Goal: Transaction & Acquisition: Book appointment/travel/reservation

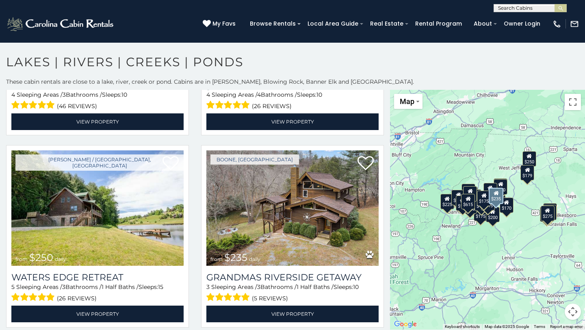
scroll to position [927, 0]
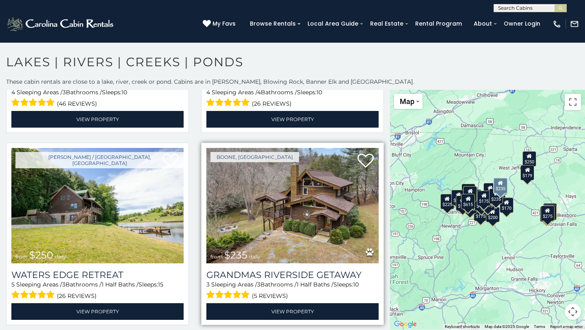
click at [305, 203] on img at bounding box center [292, 205] width 172 height 115
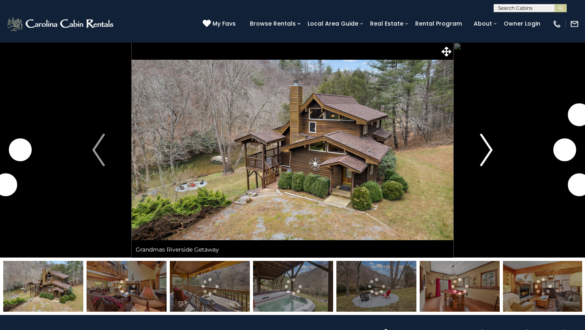
click at [489, 145] on img "Next" at bounding box center [486, 150] width 12 height 32
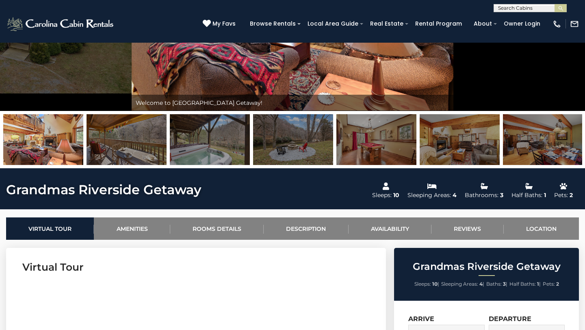
scroll to position [146, 0]
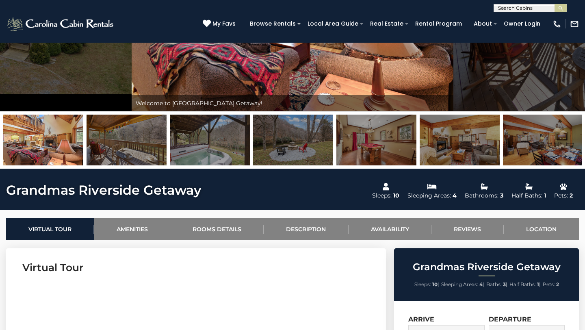
click at [217, 145] on img at bounding box center [210, 140] width 80 height 51
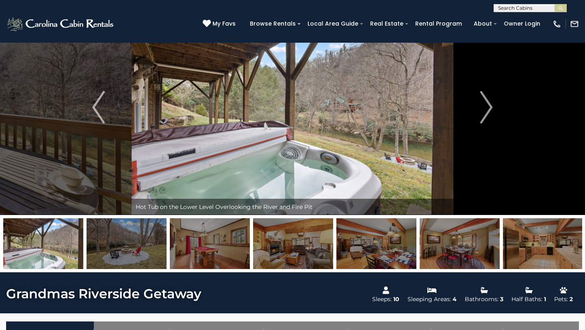
scroll to position [27, 0]
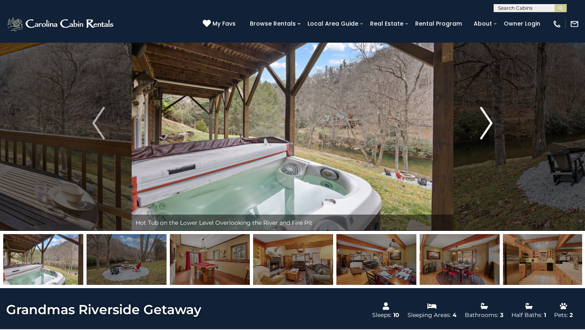
click at [487, 124] on img "Next" at bounding box center [486, 123] width 12 height 32
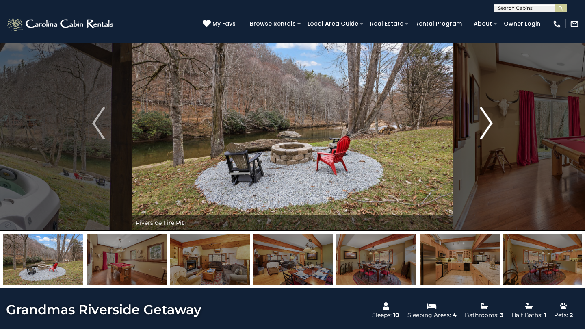
click at [487, 123] on img "Next" at bounding box center [486, 123] width 12 height 32
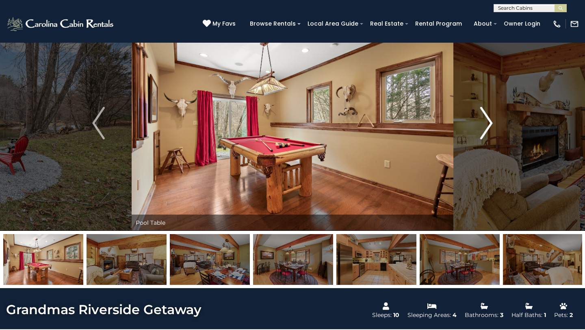
click at [487, 123] on img "Next" at bounding box center [486, 123] width 12 height 32
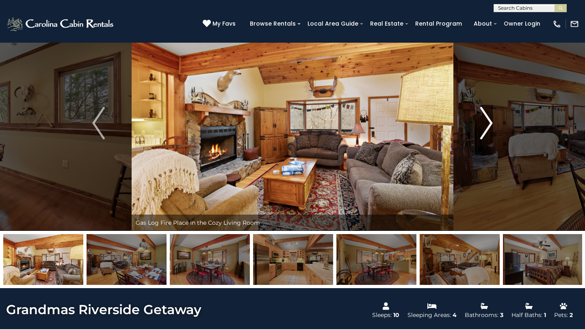
click at [487, 124] on img "Next" at bounding box center [486, 123] width 12 height 32
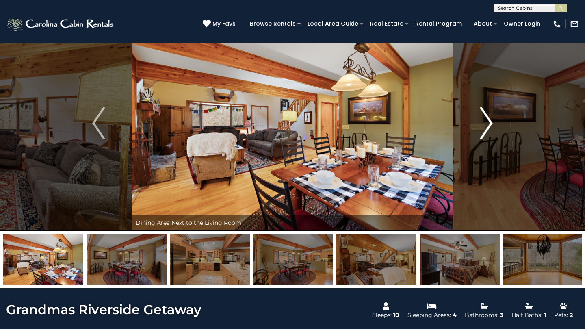
click at [487, 124] on img "Next" at bounding box center [486, 123] width 12 height 32
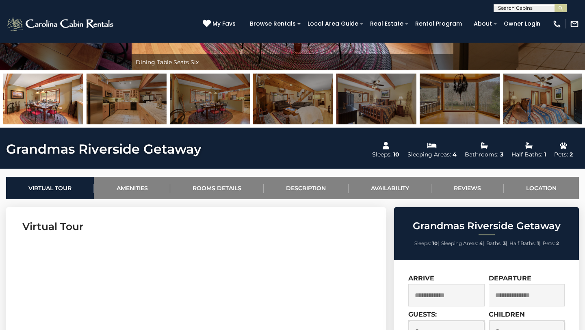
scroll to position [276, 0]
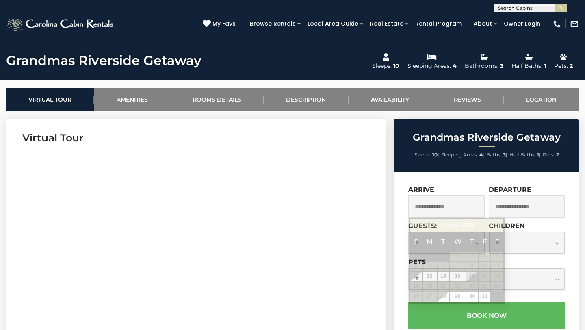
click at [433, 204] on input "text" at bounding box center [446, 206] width 76 height 22
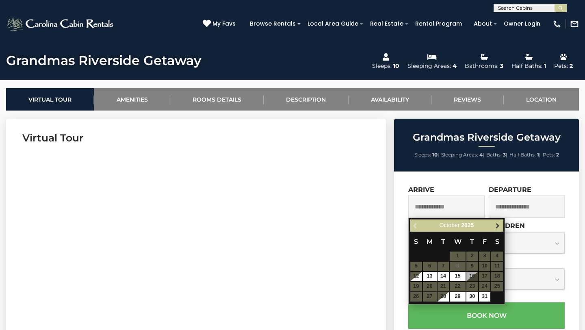
click at [495, 225] on span "Next" at bounding box center [497, 225] width 6 height 6
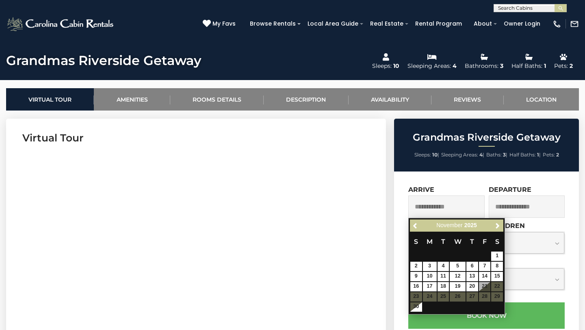
click at [472, 297] on table "S M T W T F S 1 2 3 4 5 6 7 8 9 10 11 12 13 14 15 16 17 18 19 20 21 22 23 24 25…" at bounding box center [456, 272] width 93 height 80
click at [416, 225] on span "Previous" at bounding box center [415, 225] width 6 height 6
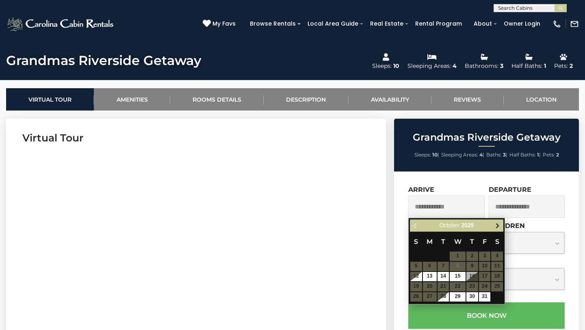
click at [496, 227] on span "Next" at bounding box center [497, 225] width 6 height 6
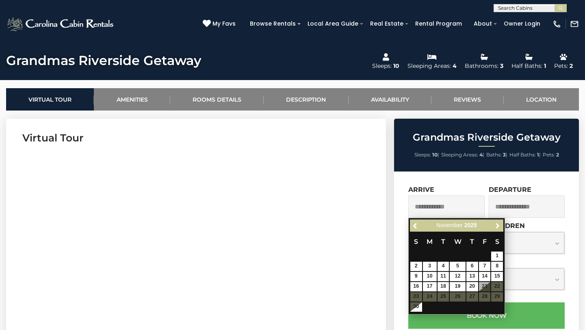
click at [496, 227] on span "Next" at bounding box center [497, 225] width 6 height 6
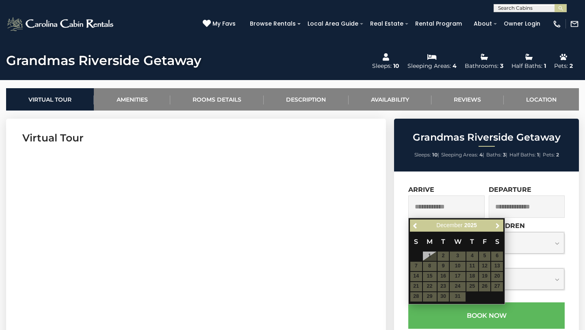
click at [496, 227] on span "Next" at bounding box center [497, 225] width 6 height 6
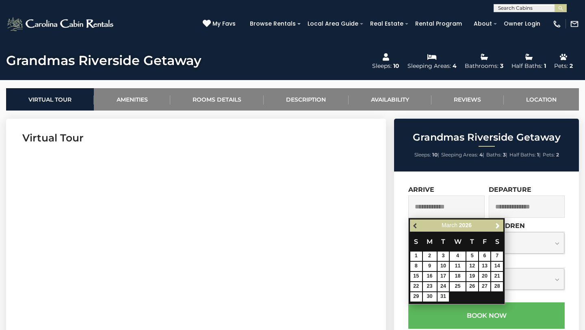
click at [414, 225] on span "Previous" at bounding box center [415, 225] width 6 height 6
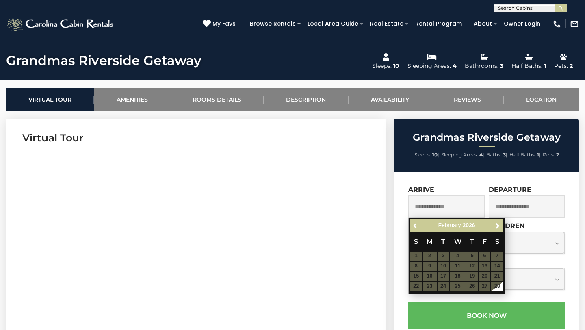
click at [414, 225] on span "Previous" at bounding box center [415, 225] width 6 height 6
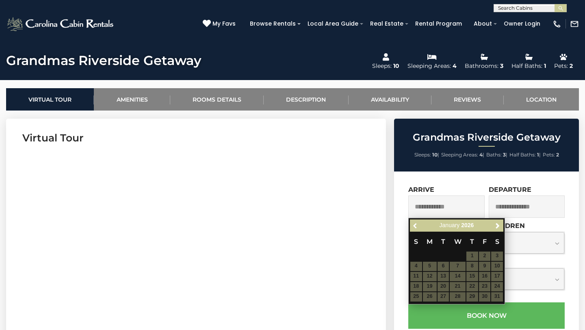
click at [414, 225] on span "Previous" at bounding box center [415, 225] width 6 height 6
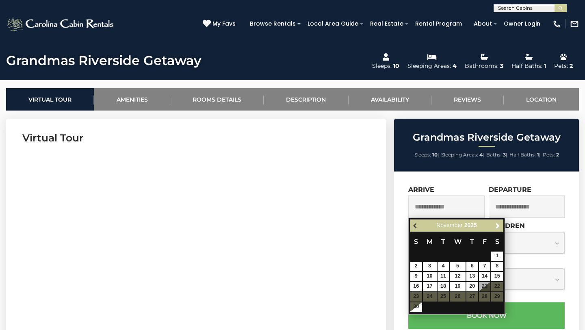
click at [414, 225] on span "Previous" at bounding box center [415, 225] width 6 height 6
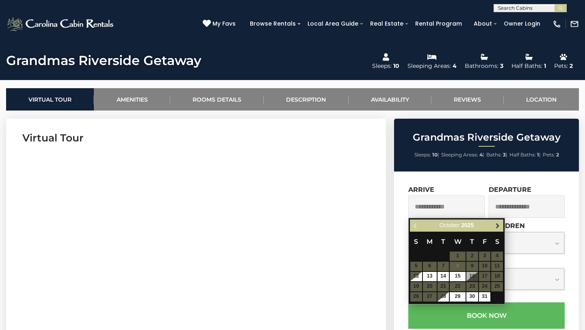
click at [497, 228] on span "Next" at bounding box center [497, 225] width 6 height 6
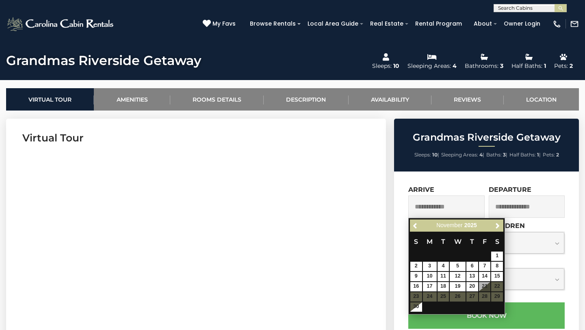
click at [410, 226] on div "Previous Next November 2025" at bounding box center [456, 225] width 93 height 13
click at [413, 225] on span "Previous" at bounding box center [415, 225] width 6 height 6
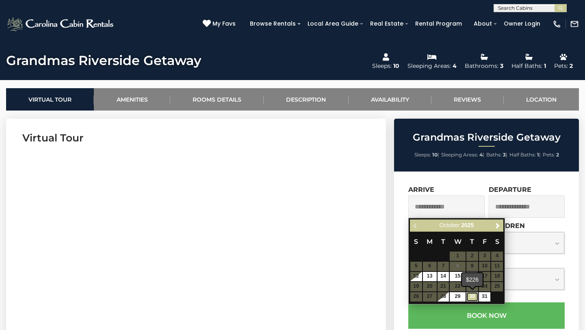
click at [473, 297] on link "30" at bounding box center [472, 296] width 12 height 9
type input "**********"
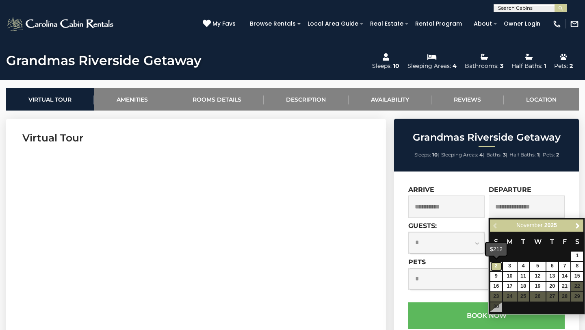
click at [494, 262] on link "2" at bounding box center [496, 266] width 12 height 9
type input "**********"
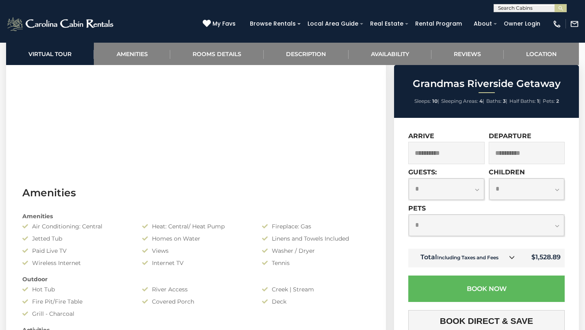
scroll to position [468, 0]
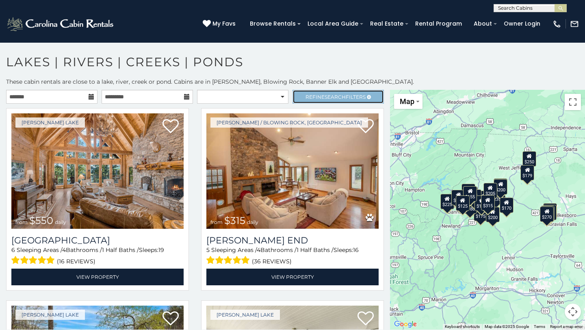
click at [317, 96] on span "Refine Search Filters" at bounding box center [335, 97] width 60 height 6
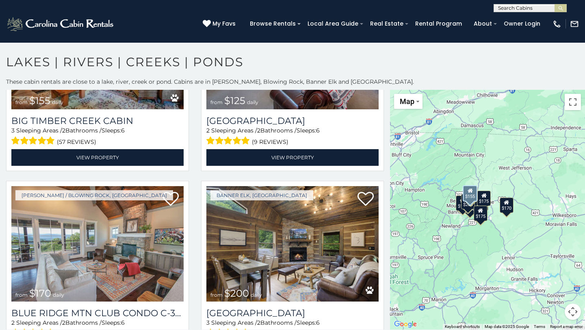
scroll to position [944, 0]
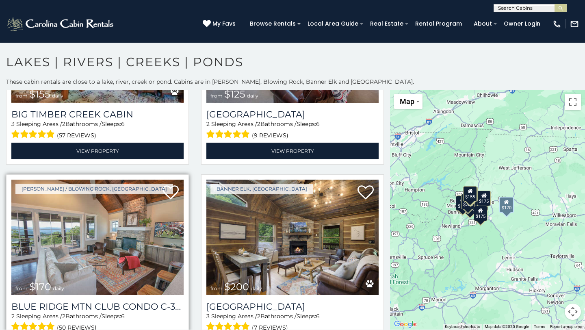
click at [109, 214] on img at bounding box center [97, 237] width 172 height 115
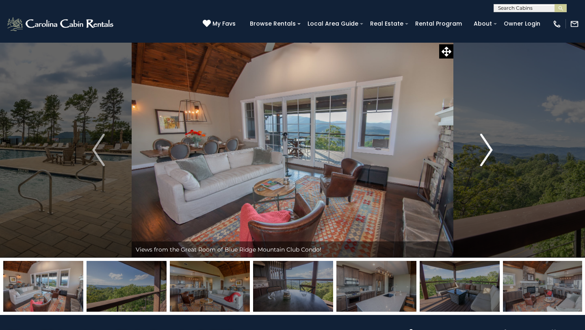
click at [487, 146] on img "Next" at bounding box center [486, 150] width 12 height 32
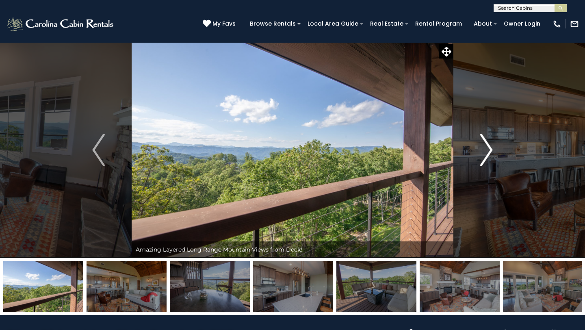
click at [487, 146] on img "Next" at bounding box center [486, 150] width 12 height 32
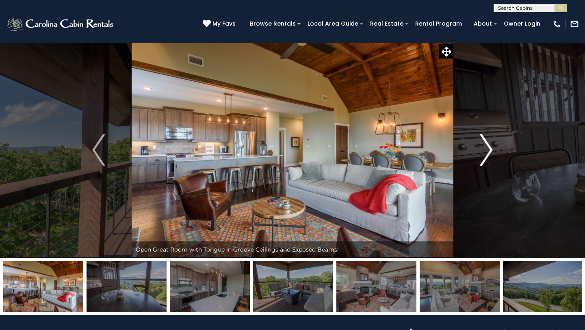
click at [487, 146] on img "Next" at bounding box center [486, 150] width 12 height 32
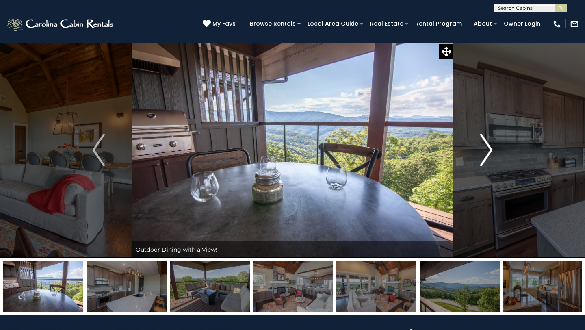
click at [487, 146] on img "Next" at bounding box center [486, 150] width 12 height 32
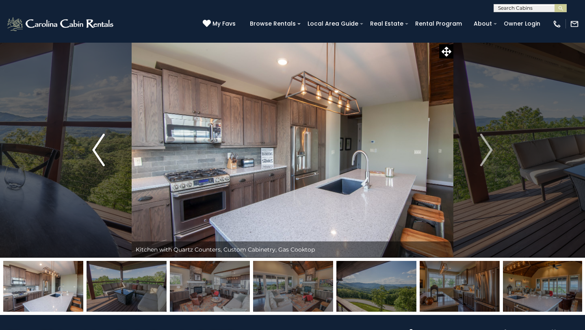
click at [97, 145] on img "Previous" at bounding box center [98, 150] width 12 height 32
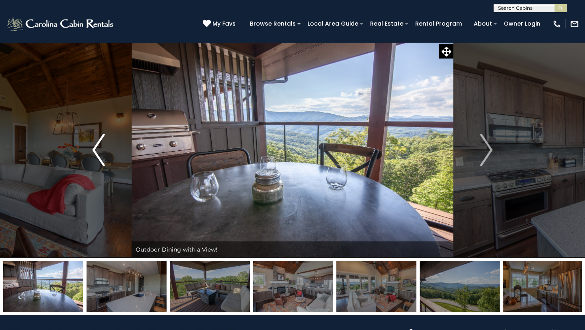
click at [104, 147] on img "Previous" at bounding box center [98, 150] width 12 height 32
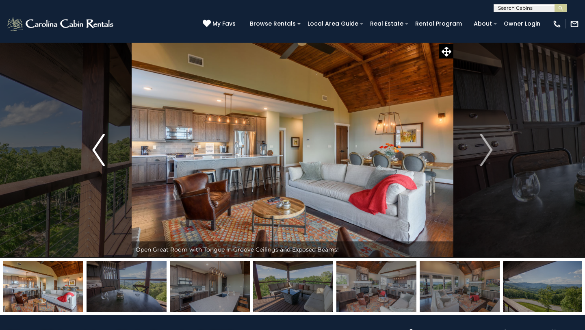
click at [104, 147] on img "Previous" at bounding box center [98, 150] width 12 height 32
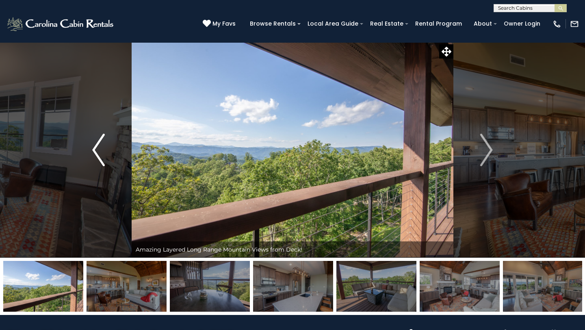
click at [104, 147] on img "Previous" at bounding box center [98, 150] width 12 height 32
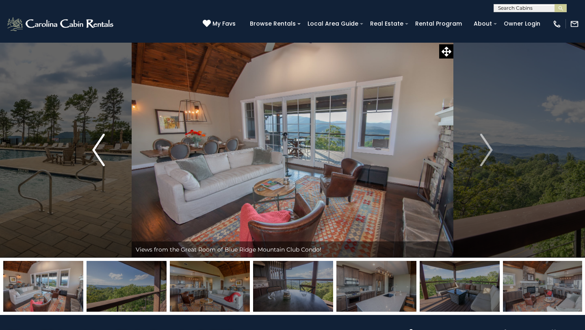
click at [104, 147] on img "Previous" at bounding box center [98, 150] width 12 height 32
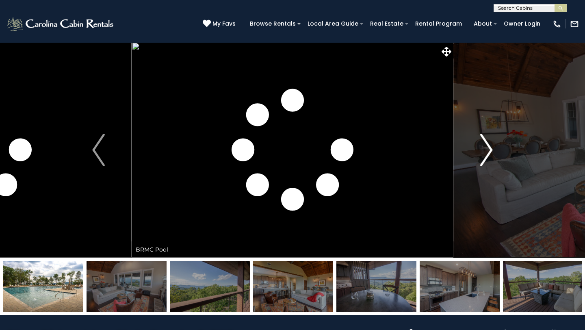
click at [493, 144] on button "Next" at bounding box center [486, 149] width 66 height 215
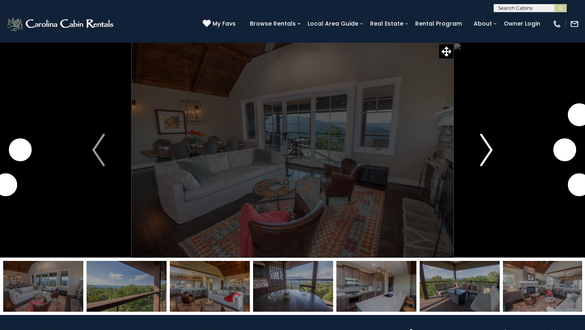
click at [493, 144] on button "Next" at bounding box center [486, 149] width 66 height 215
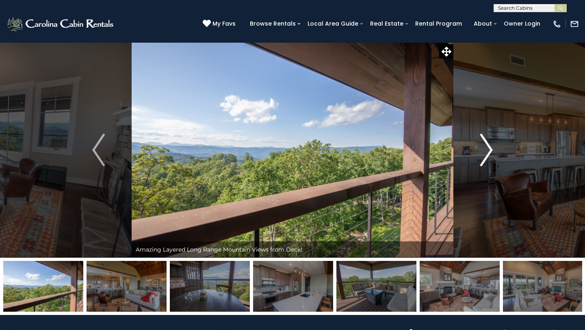
click at [493, 144] on button "Next" at bounding box center [486, 149] width 66 height 215
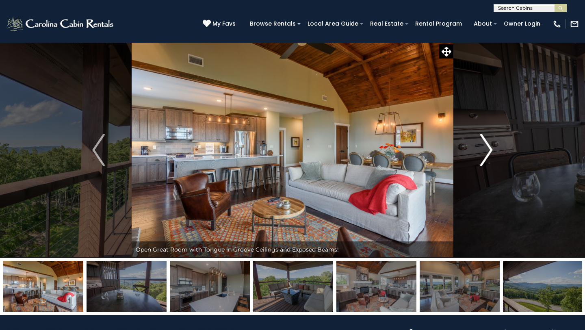
click at [493, 144] on button "Next" at bounding box center [486, 149] width 66 height 215
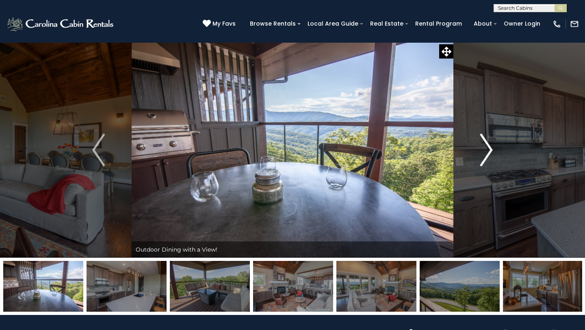
click at [493, 144] on button "Next" at bounding box center [486, 149] width 66 height 215
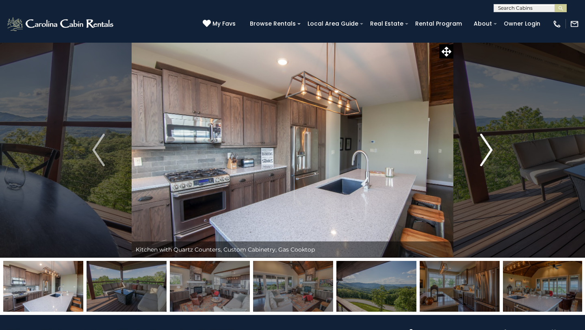
click at [493, 144] on button "Next" at bounding box center [486, 149] width 66 height 215
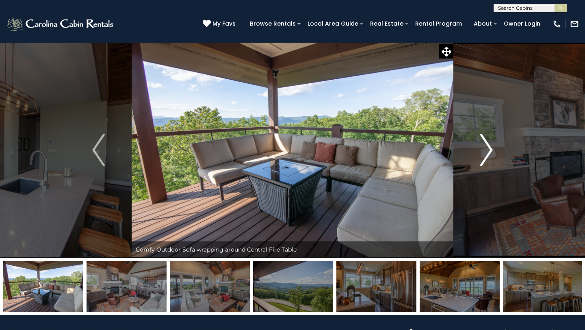
click at [493, 144] on button "Next" at bounding box center [486, 149] width 66 height 215
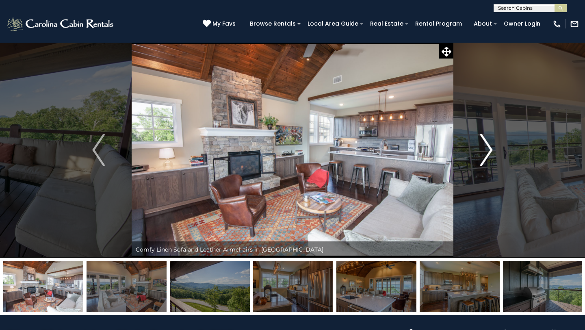
click at [488, 147] on img "Next" at bounding box center [486, 150] width 12 height 32
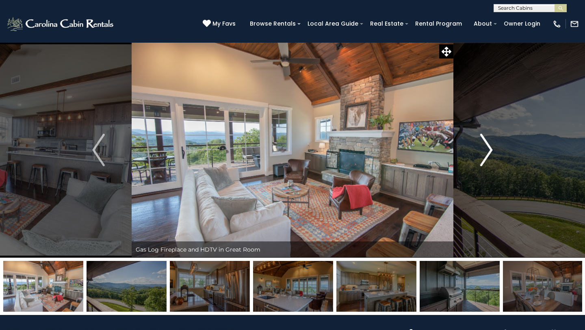
click at [488, 147] on img "Next" at bounding box center [486, 150] width 12 height 32
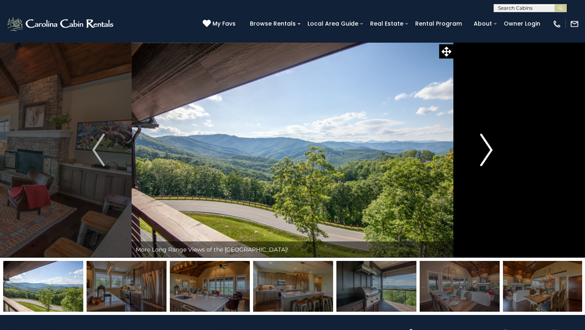
click at [488, 147] on img "Next" at bounding box center [486, 150] width 12 height 32
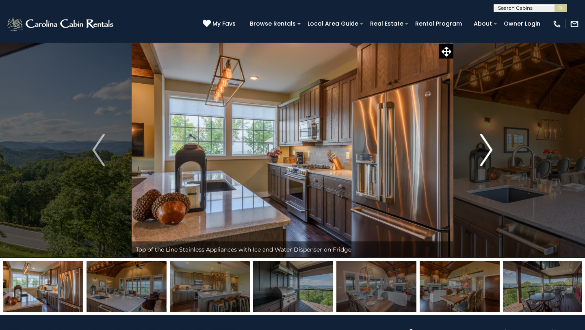
click at [488, 147] on img "Next" at bounding box center [486, 150] width 12 height 32
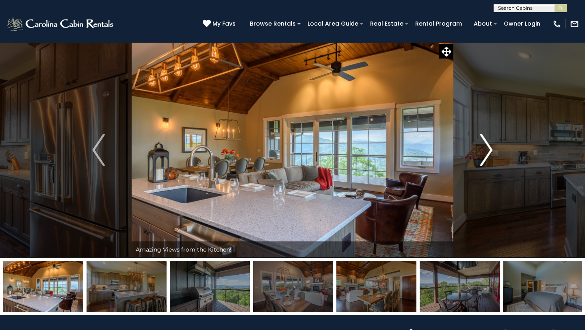
click at [488, 147] on img "Next" at bounding box center [486, 150] width 12 height 32
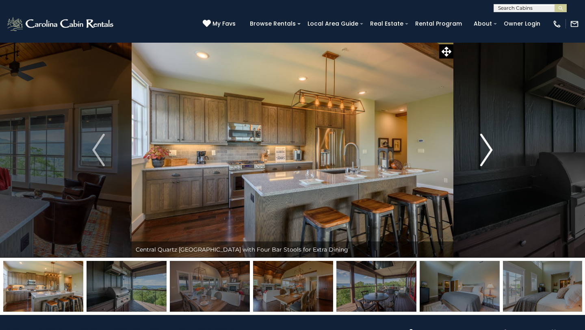
click at [488, 147] on img "Next" at bounding box center [486, 150] width 12 height 32
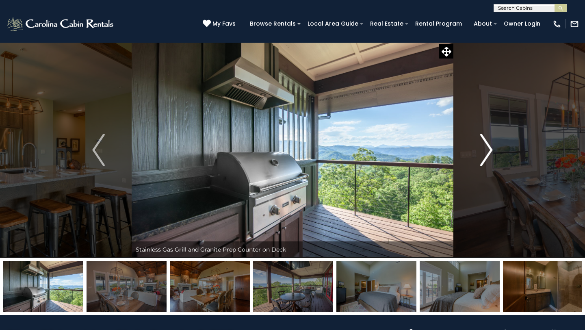
click at [488, 147] on img "Next" at bounding box center [486, 150] width 12 height 32
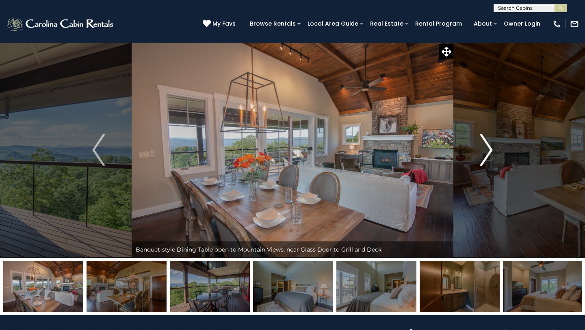
click at [488, 147] on img "Next" at bounding box center [486, 150] width 12 height 32
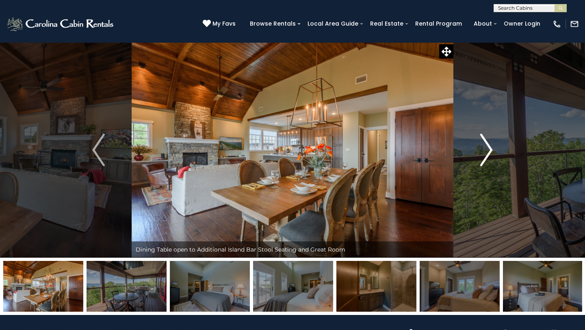
click at [488, 147] on img "Next" at bounding box center [486, 150] width 12 height 32
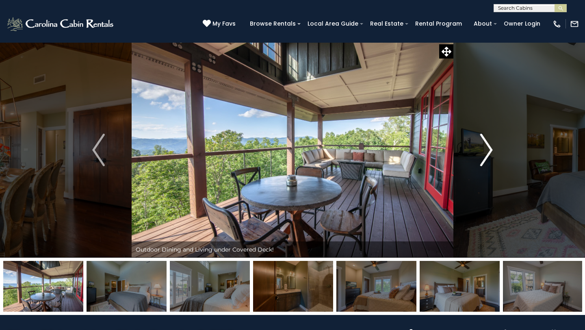
click at [488, 147] on img "Next" at bounding box center [486, 150] width 12 height 32
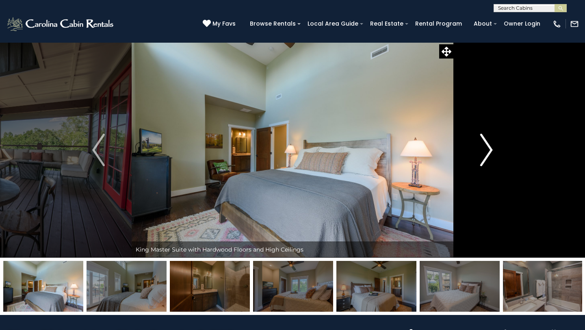
click at [488, 148] on img "Next" at bounding box center [486, 150] width 12 height 32
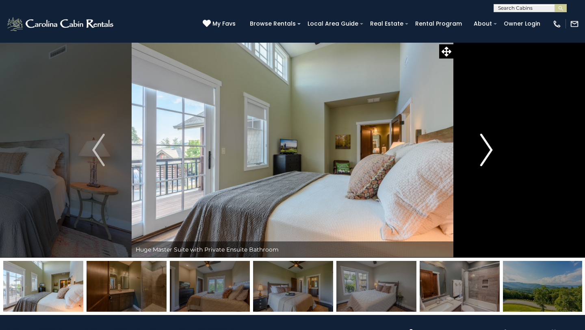
click at [488, 148] on img "Next" at bounding box center [486, 150] width 12 height 32
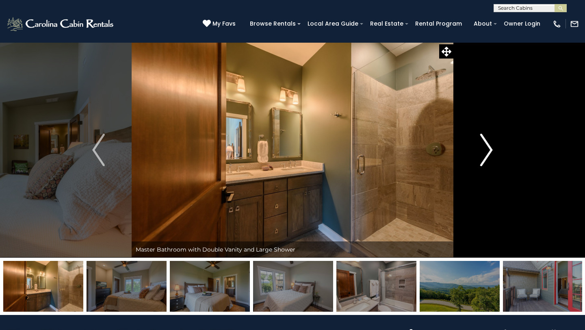
click at [488, 148] on img "Next" at bounding box center [486, 150] width 12 height 32
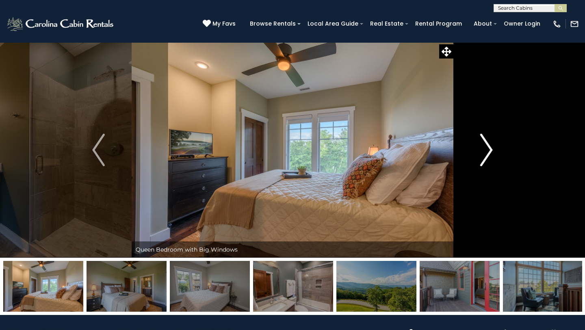
click at [488, 148] on img "Next" at bounding box center [486, 150] width 12 height 32
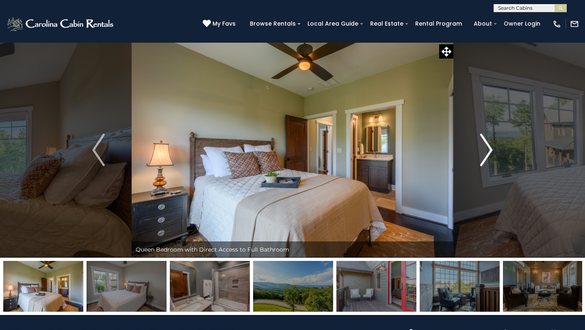
click at [488, 148] on img "Next" at bounding box center [486, 150] width 12 height 32
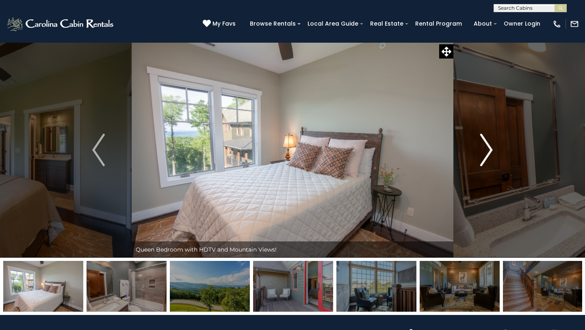
click at [488, 148] on img "Next" at bounding box center [486, 150] width 12 height 32
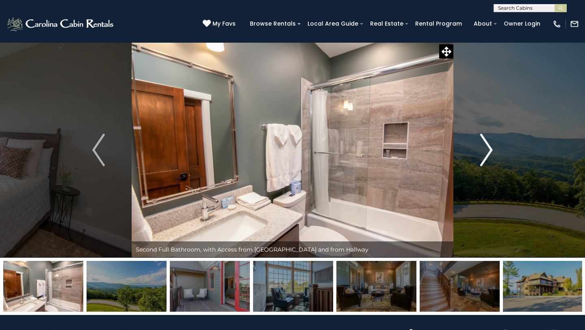
click at [488, 148] on img "Next" at bounding box center [486, 150] width 12 height 32
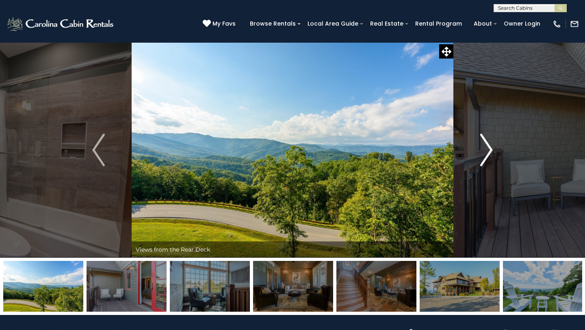
click at [488, 148] on img "Next" at bounding box center [486, 150] width 12 height 32
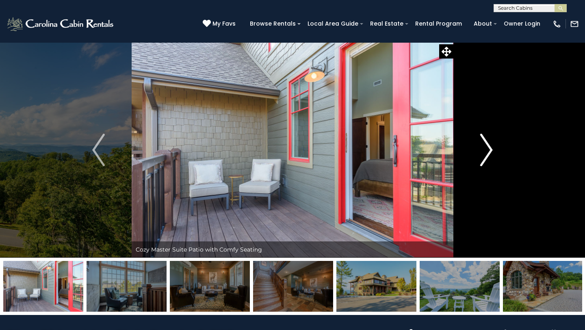
click at [488, 148] on img "Next" at bounding box center [486, 150] width 12 height 32
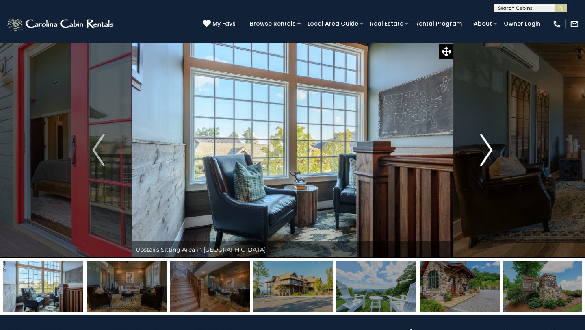
click at [488, 148] on img "Next" at bounding box center [486, 150] width 12 height 32
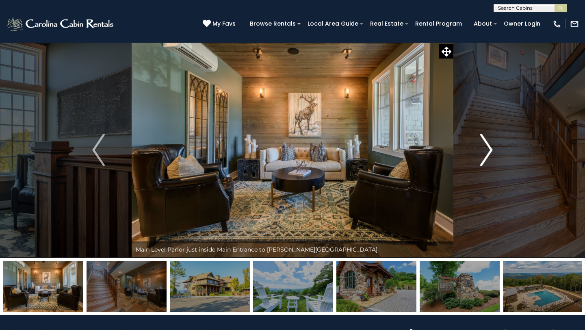
click at [488, 148] on img "Next" at bounding box center [486, 150] width 12 height 32
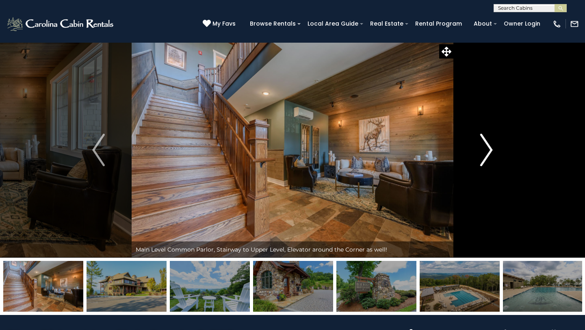
click at [488, 148] on img "Next" at bounding box center [486, 150] width 12 height 32
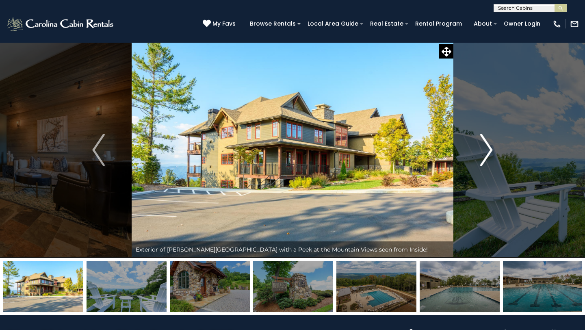
click at [488, 148] on img "Next" at bounding box center [486, 150] width 12 height 32
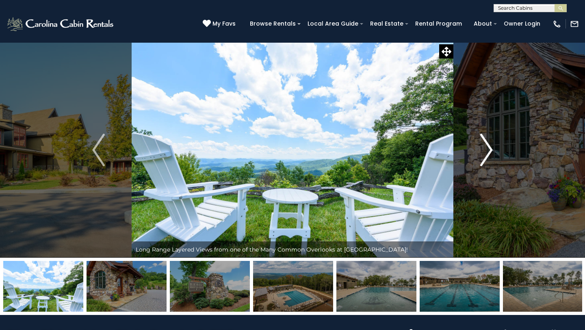
click at [488, 149] on img "Next" at bounding box center [486, 150] width 12 height 32
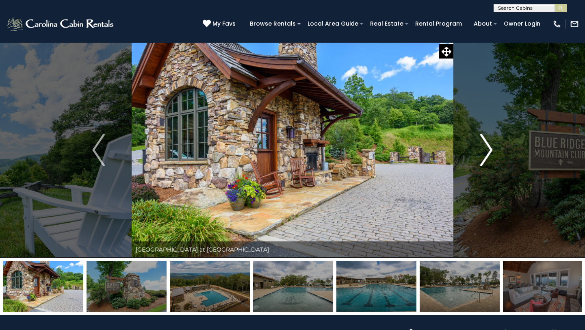
click at [488, 149] on img "Next" at bounding box center [486, 150] width 12 height 32
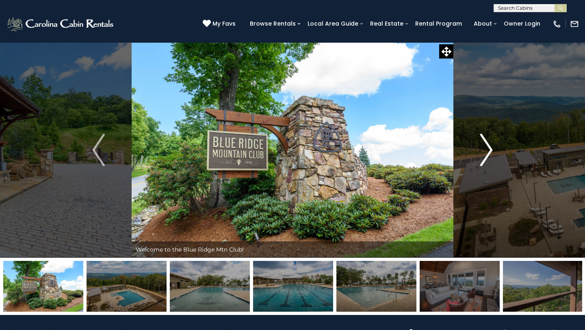
click at [488, 149] on img "Next" at bounding box center [486, 150] width 12 height 32
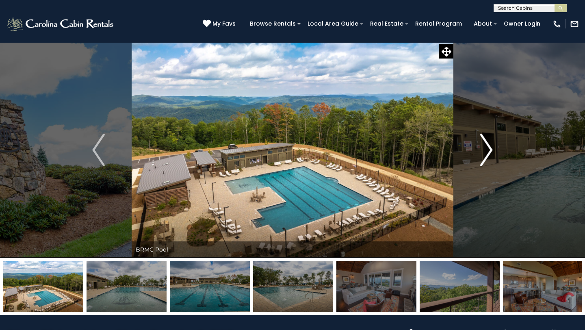
click at [488, 150] on img "Next" at bounding box center [486, 150] width 12 height 32
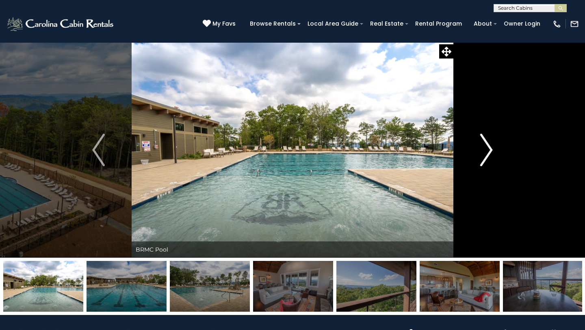
click at [488, 150] on img "Next" at bounding box center [486, 150] width 12 height 32
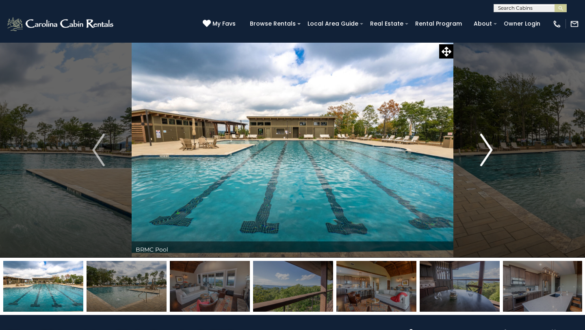
click at [488, 150] on img "Next" at bounding box center [486, 150] width 12 height 32
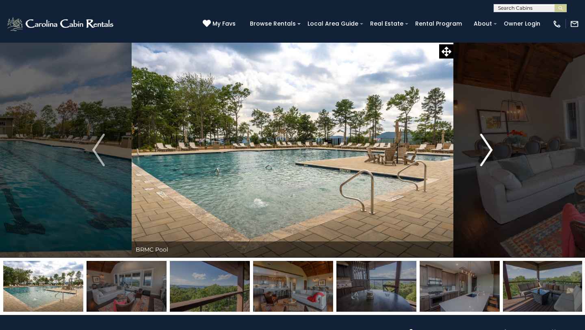
click at [488, 150] on img "Next" at bounding box center [486, 150] width 12 height 32
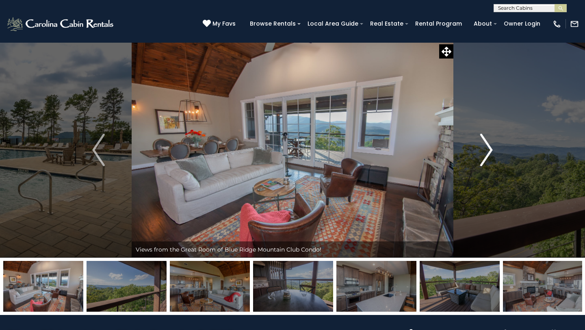
click at [488, 150] on img "Next" at bounding box center [486, 150] width 12 height 32
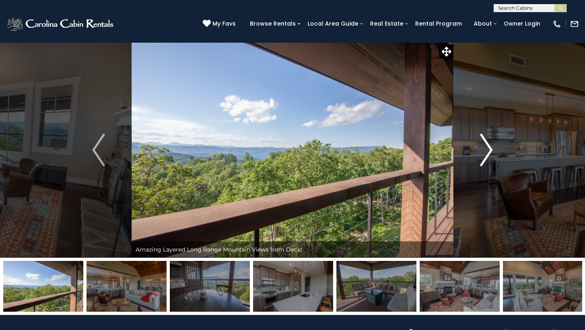
click at [488, 150] on img "Next" at bounding box center [486, 150] width 12 height 32
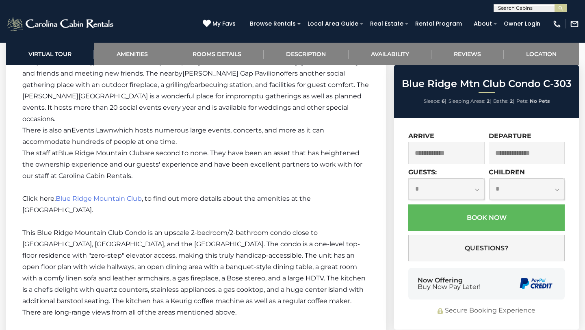
scroll to position [1414, 0]
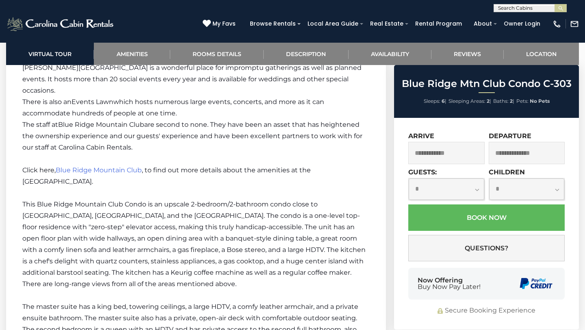
click at [470, 154] on input "text" at bounding box center [446, 153] width 76 height 22
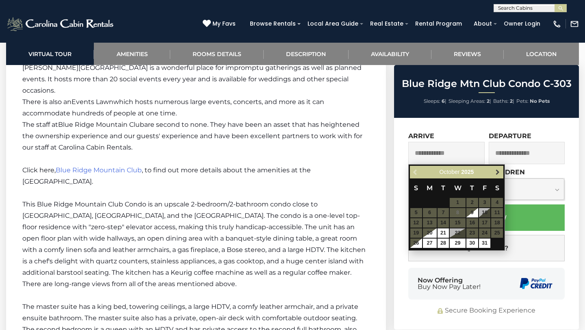
click at [498, 174] on span "Next" at bounding box center [497, 172] width 6 height 6
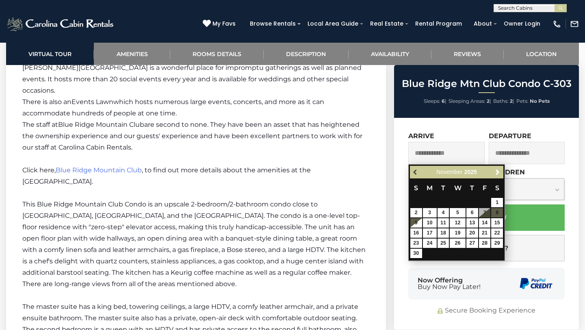
click at [414, 171] on span "Previous" at bounding box center [415, 172] width 6 height 6
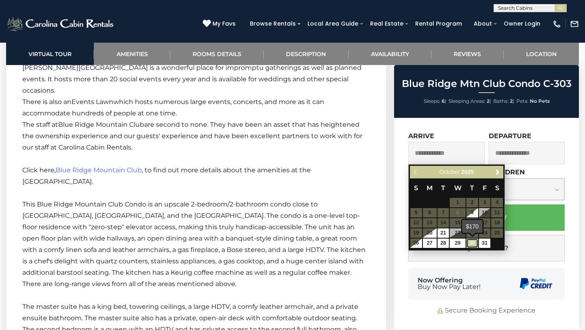
click at [474, 244] on link "30" at bounding box center [472, 242] width 12 height 9
type input "**********"
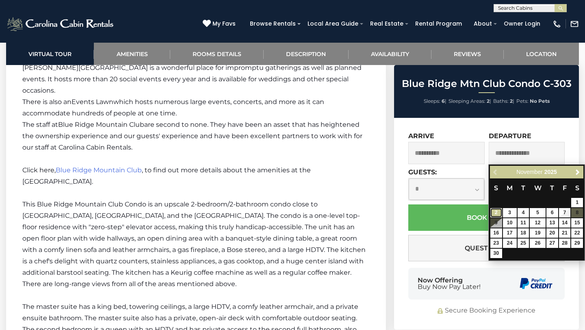
click at [496, 212] on link "2" at bounding box center [496, 212] width 12 height 9
type input "**********"
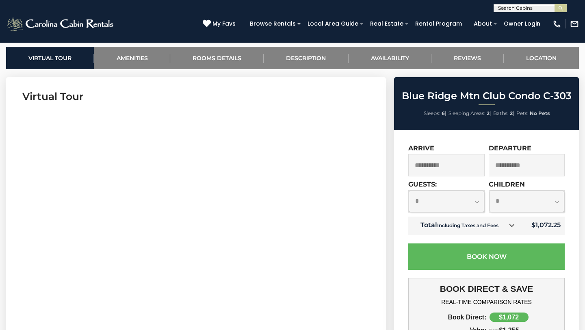
scroll to position [389, 0]
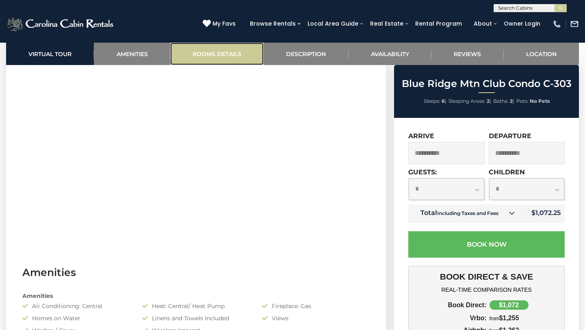
click at [229, 56] on link "Rooms Details" at bounding box center [216, 54] width 93 height 22
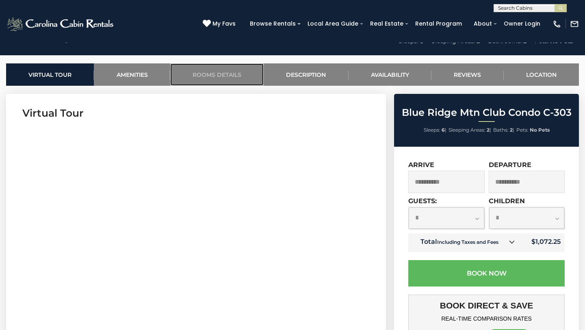
scroll to position [300, 0]
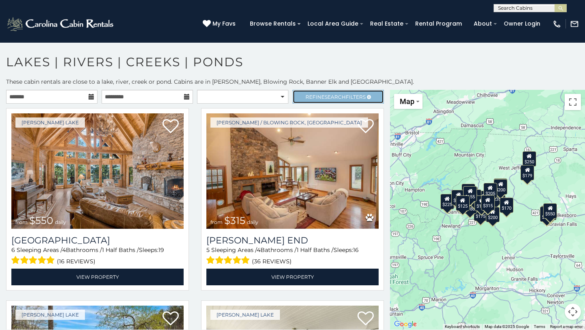
click at [325, 97] on span "Search" at bounding box center [335, 97] width 21 height 6
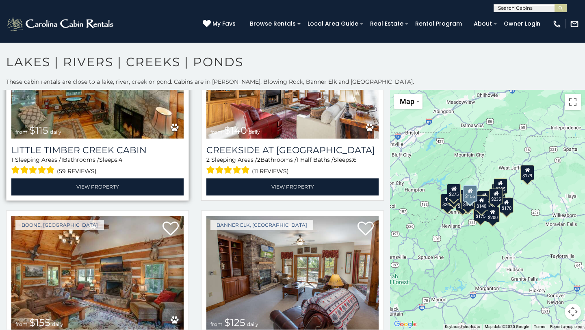
scroll to position [1476, 0]
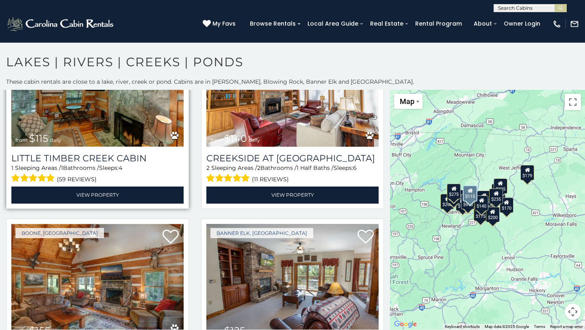
click at [134, 139] on img at bounding box center [97, 88] width 172 height 115
click at [133, 130] on img at bounding box center [97, 88] width 172 height 115
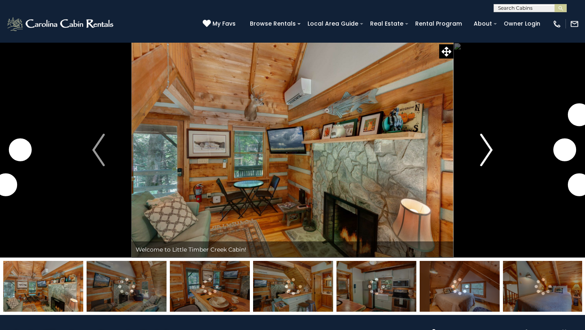
click at [494, 148] on button "Next" at bounding box center [486, 149] width 66 height 215
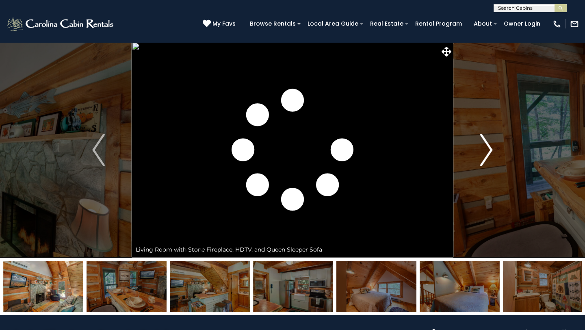
click at [489, 149] on img "Next" at bounding box center [486, 150] width 12 height 32
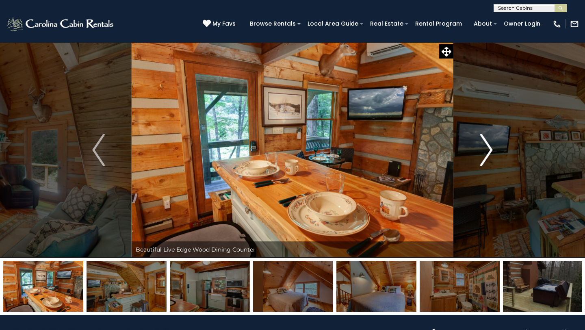
click at [489, 149] on img "Next" at bounding box center [486, 150] width 12 height 32
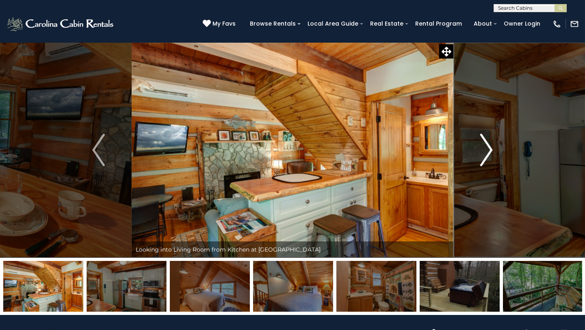
click at [489, 149] on img "Next" at bounding box center [486, 150] width 12 height 32
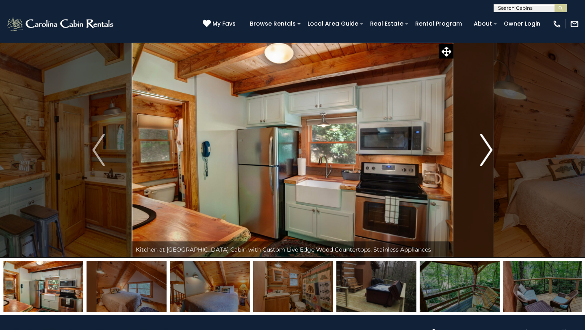
click at [489, 150] on img "Next" at bounding box center [486, 150] width 12 height 32
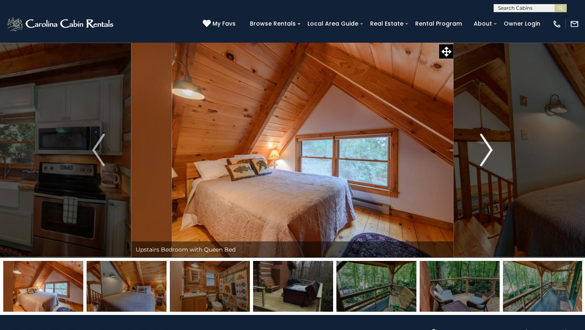
click at [489, 150] on img "Next" at bounding box center [486, 150] width 12 height 32
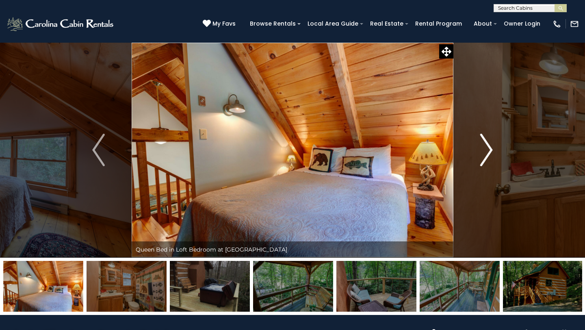
click at [489, 150] on img "Next" at bounding box center [486, 150] width 12 height 32
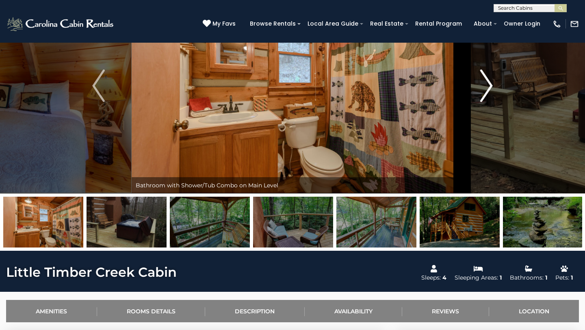
scroll to position [95, 0]
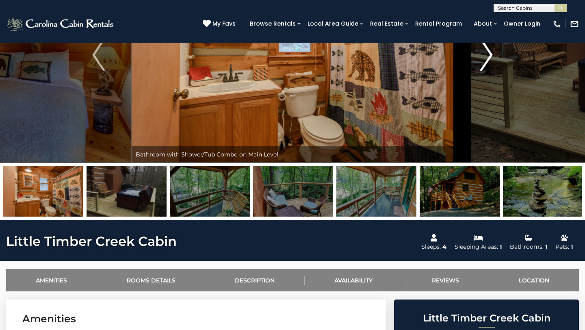
click at [479, 61] on button "Next" at bounding box center [486, 54] width 66 height 215
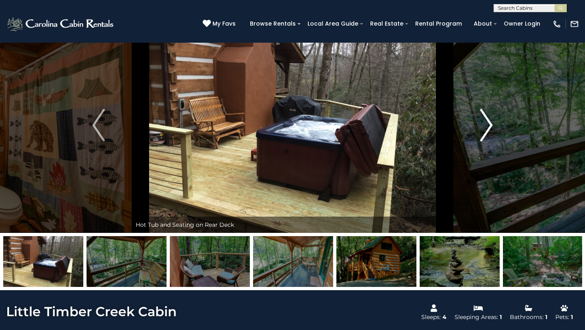
scroll to position [12, 0]
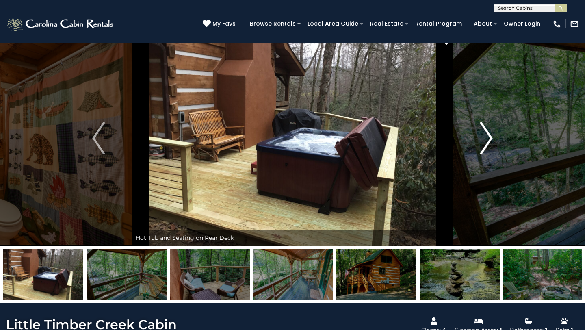
click at [489, 130] on img "Next" at bounding box center [486, 138] width 12 height 32
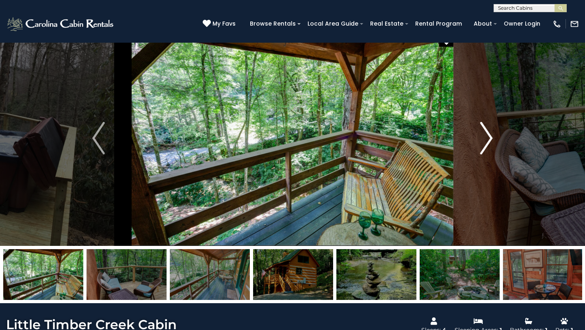
click at [492, 134] on img "Next" at bounding box center [486, 138] width 12 height 32
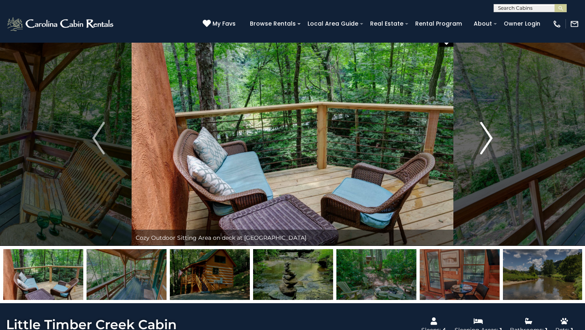
click at [492, 134] on img "Next" at bounding box center [486, 138] width 12 height 32
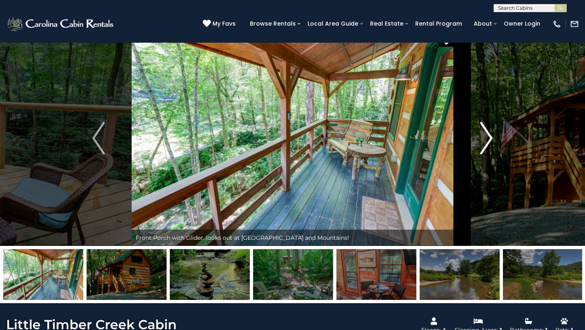
click at [482, 145] on img "Next" at bounding box center [486, 138] width 12 height 32
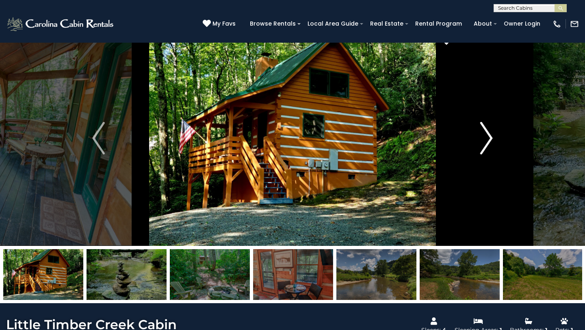
click at [484, 144] on img "Next" at bounding box center [486, 138] width 12 height 32
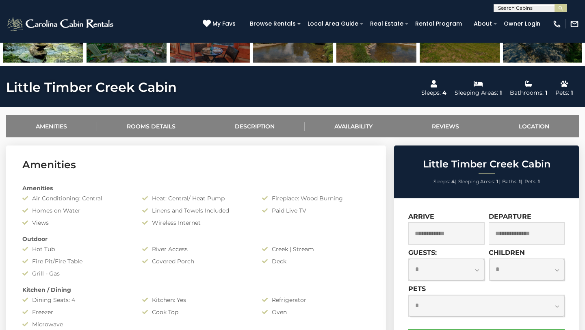
scroll to position [280, 0]
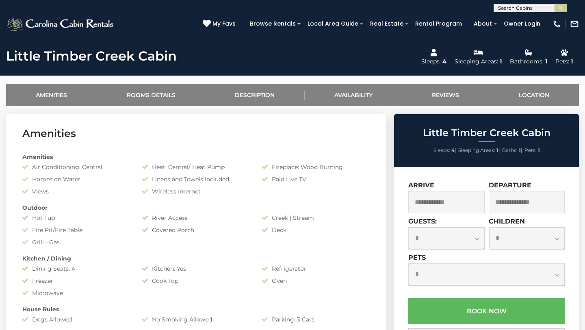
click at [451, 197] on input "text" at bounding box center [446, 202] width 76 height 22
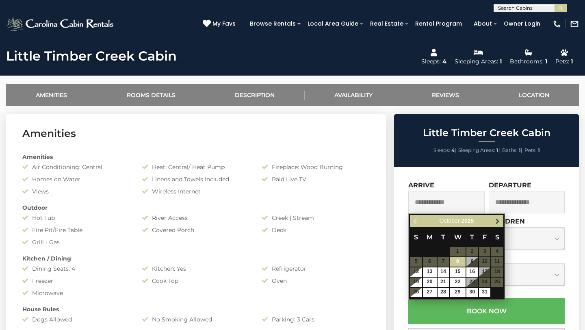
click at [494, 219] on span "Next" at bounding box center [497, 221] width 6 height 6
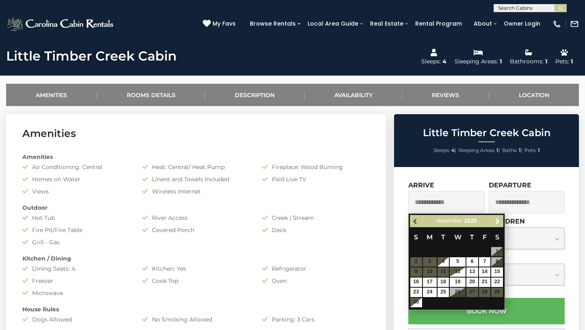
click at [413, 223] on span "Previous" at bounding box center [415, 221] width 6 height 6
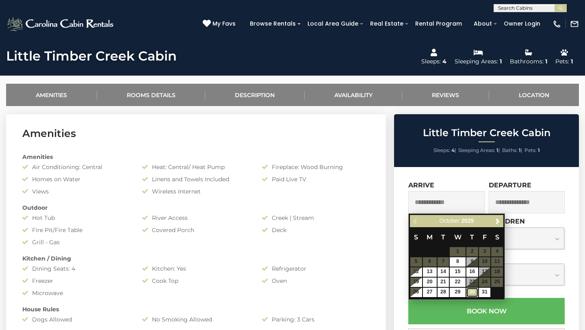
click at [471, 294] on link "30" at bounding box center [472, 292] width 12 height 9
type input "**********"
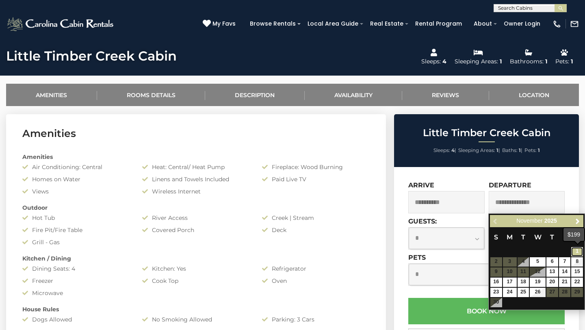
click at [575, 253] on link "1" at bounding box center [577, 251] width 12 height 9
type input "**********"
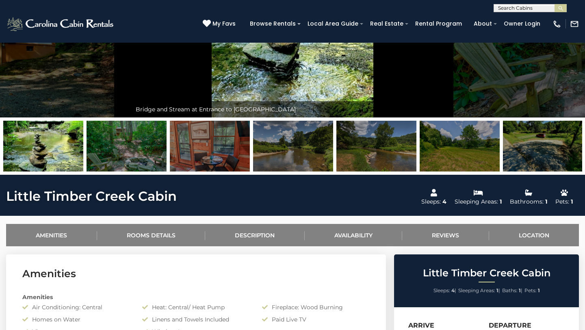
scroll to position [160, 0]
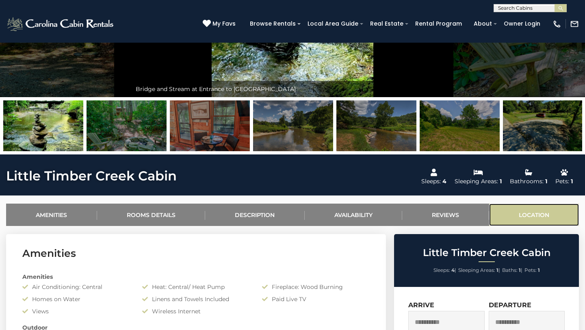
click at [542, 214] on link "Location" at bounding box center [534, 215] width 90 height 22
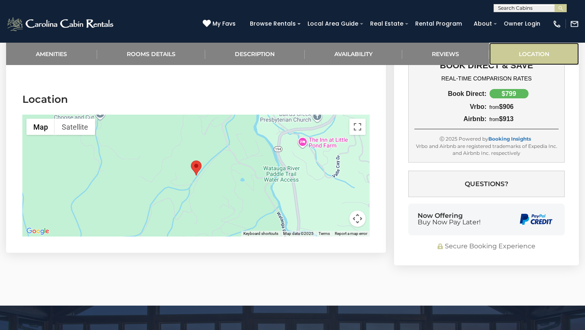
scroll to position [1677, 0]
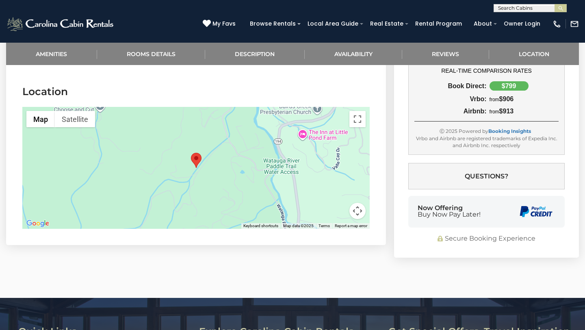
click at [251, 163] on div at bounding box center [195, 168] width 347 height 122
click at [284, 171] on div at bounding box center [195, 168] width 347 height 122
click at [250, 163] on div at bounding box center [195, 168] width 347 height 122
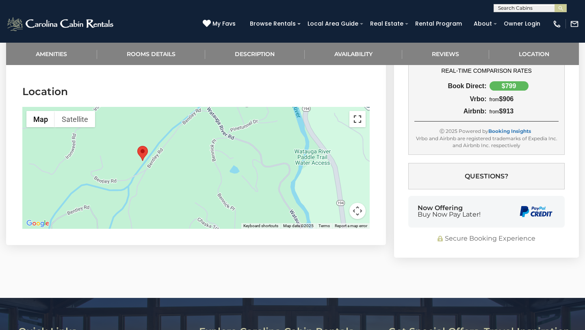
click at [359, 111] on button "Toggle fullscreen view" at bounding box center [357, 119] width 16 height 16
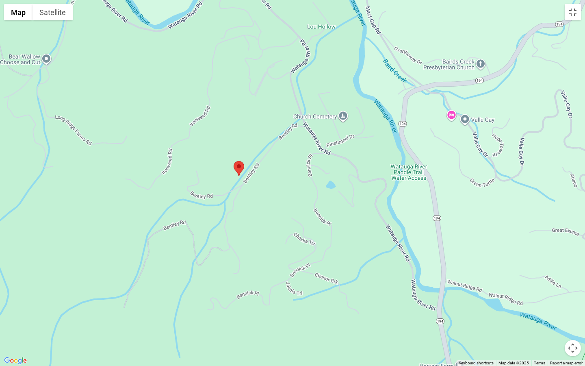
click at [579, 329] on button "Map camera controls" at bounding box center [573, 348] width 16 height 16
click at [552, 309] on button "Zoom in" at bounding box center [552, 307] width 16 height 16
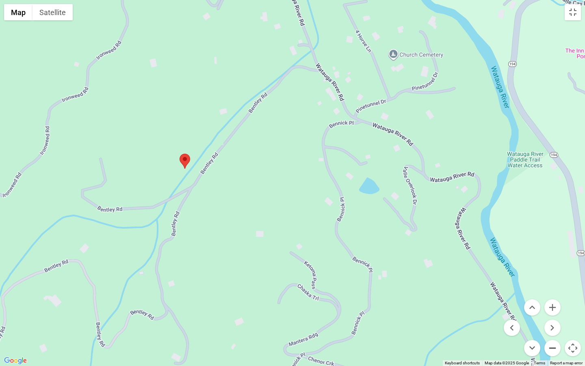
click at [554, 329] on button "Zoom out" at bounding box center [552, 348] width 16 height 16
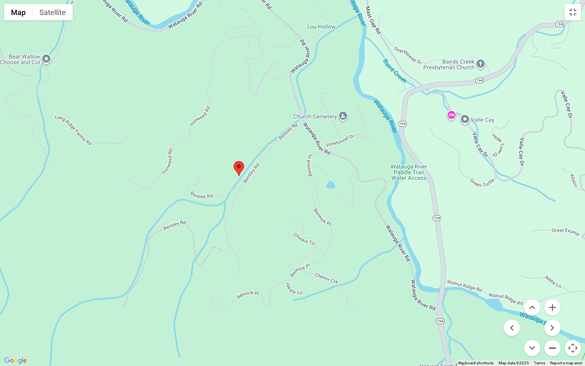
click at [554, 329] on button "Zoom out" at bounding box center [552, 348] width 16 height 16
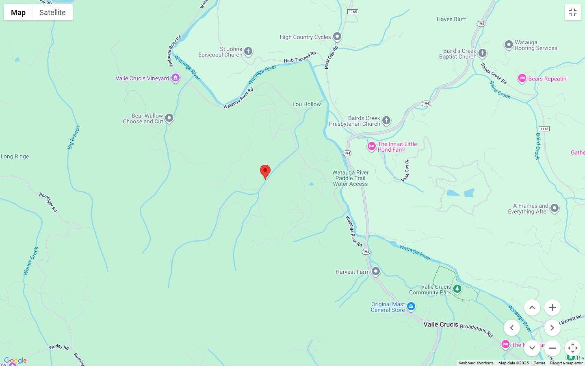
click at [554, 329] on button "Zoom out" at bounding box center [552, 348] width 16 height 16
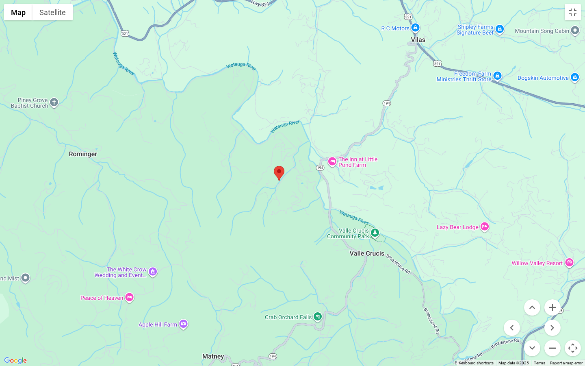
click at [554, 329] on button "Zoom out" at bounding box center [552, 348] width 16 height 16
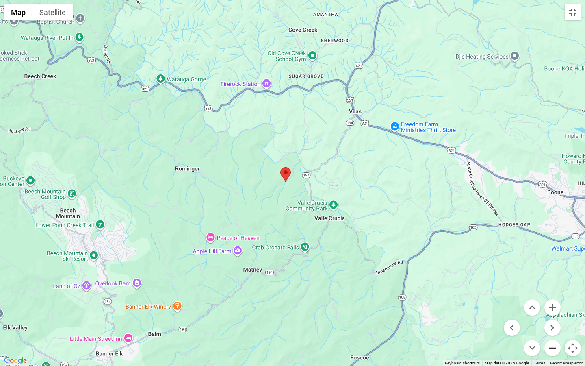
click at [548, 329] on button "Zoom out" at bounding box center [552, 348] width 16 height 16
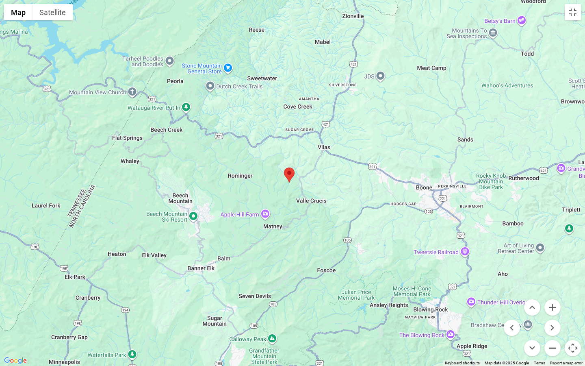
click at [551, 329] on button "Zoom out" at bounding box center [552, 348] width 16 height 16
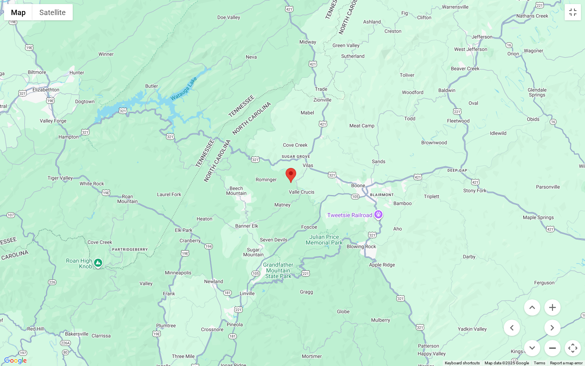
click at [552, 329] on button "Zoom out" at bounding box center [552, 348] width 16 height 16
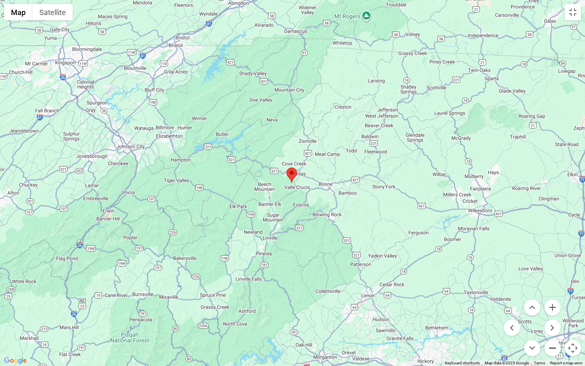
click at [555, 329] on button "Zoom out" at bounding box center [552, 348] width 16 height 16
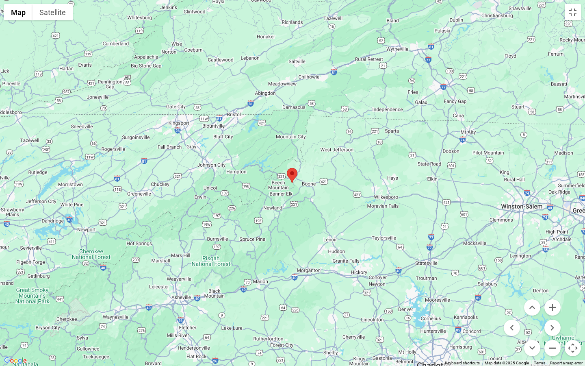
click at [554, 329] on button "Zoom out" at bounding box center [552, 348] width 16 height 16
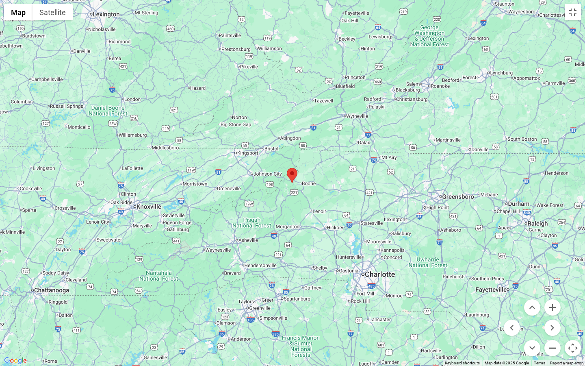
click at [554, 329] on button "Zoom out" at bounding box center [552, 348] width 16 height 16
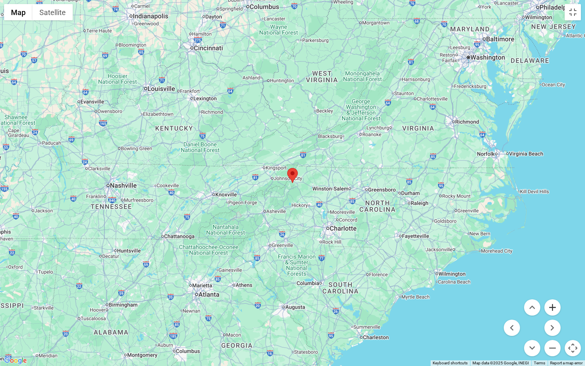
click at [551, 307] on button "Zoom in" at bounding box center [552, 307] width 16 height 16
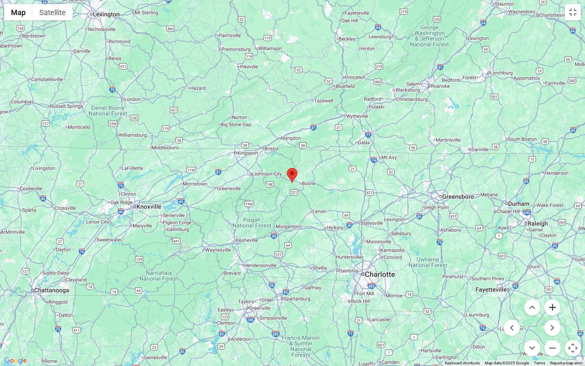
click at [551, 307] on button "Zoom in" at bounding box center [552, 307] width 16 height 16
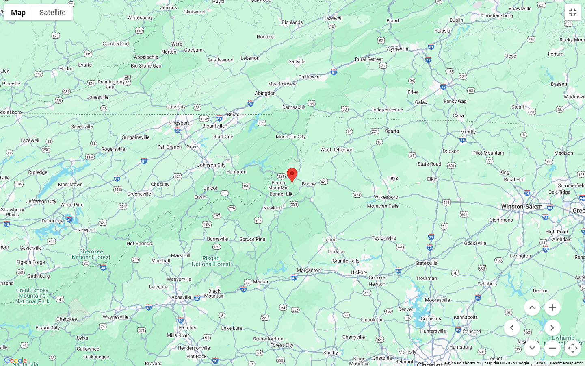
click at [575, 329] on button "Map camera controls" at bounding box center [573, 348] width 16 height 16
click at [569, 329] on button "Map camera controls" at bounding box center [573, 348] width 16 height 16
click at [247, 126] on div at bounding box center [292, 183] width 585 height 366
click at [551, 329] on button "Zoom out" at bounding box center [552, 348] width 16 height 16
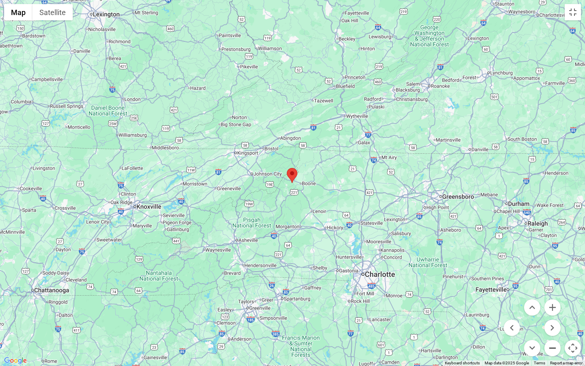
click at [551, 329] on button "Zoom out" at bounding box center [552, 348] width 16 height 16
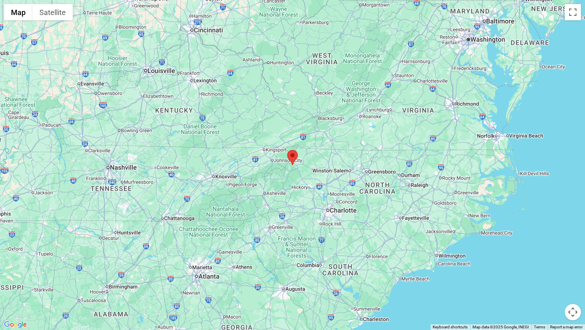
scroll to position [1211, 0]
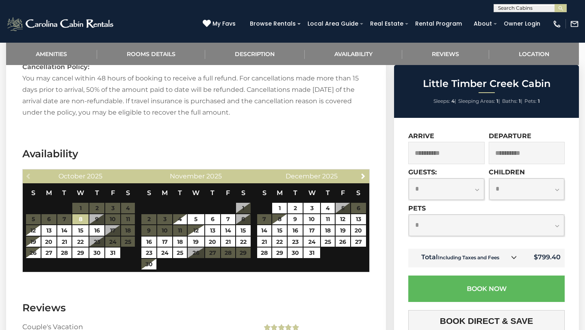
click at [489, 259] on small "Including Taxes and Fees" at bounding box center [468, 257] width 61 height 6
click at [514, 258] on icon at bounding box center [514, 257] width 6 height 6
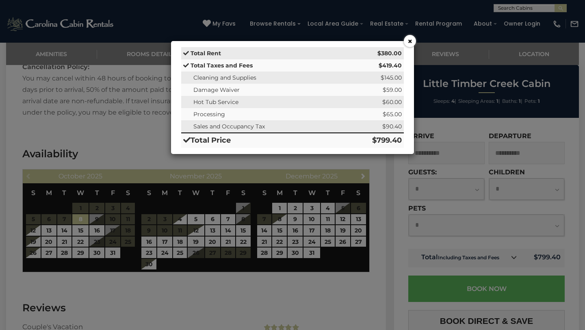
click at [409, 43] on button "×" at bounding box center [410, 41] width 12 height 12
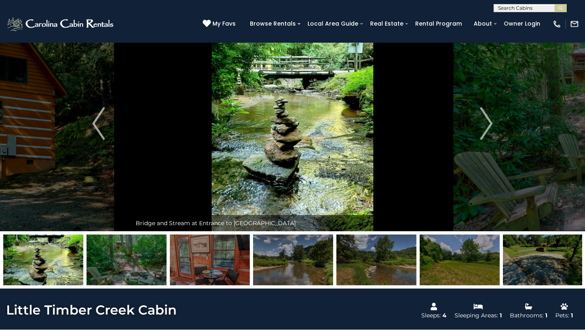
scroll to position [26, 0]
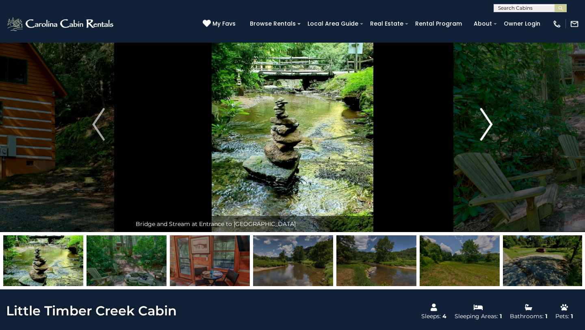
click at [481, 119] on img "Next" at bounding box center [486, 124] width 12 height 32
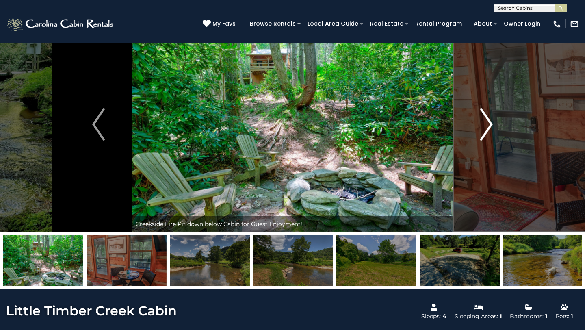
click at [479, 119] on button "Next" at bounding box center [486, 124] width 66 height 215
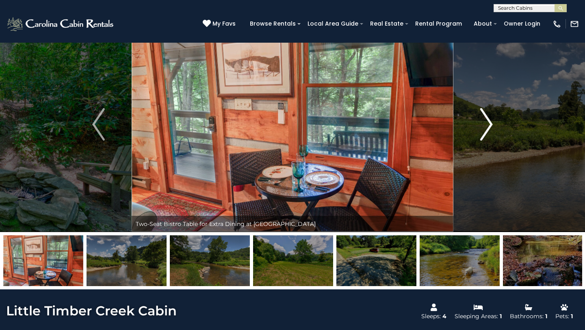
click at [479, 120] on button "Next" at bounding box center [486, 124] width 66 height 215
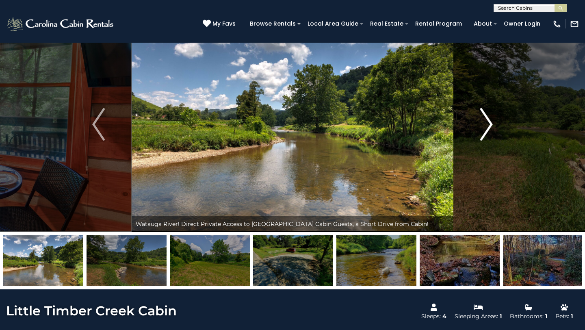
click at [479, 121] on button "Next" at bounding box center [486, 124] width 66 height 215
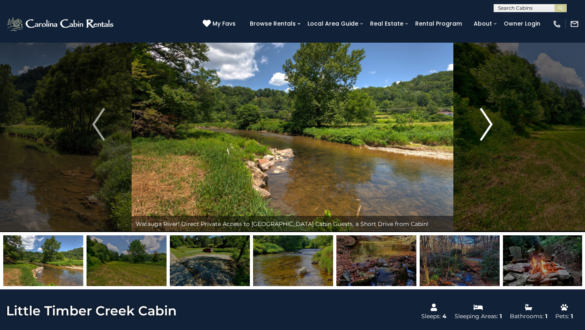
click at [479, 121] on button "Next" at bounding box center [486, 124] width 66 height 215
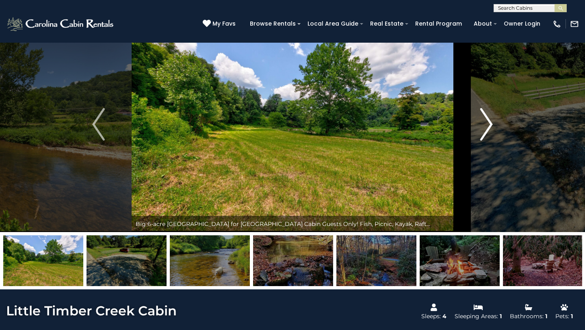
click at [479, 121] on button "Next" at bounding box center [486, 124] width 66 height 215
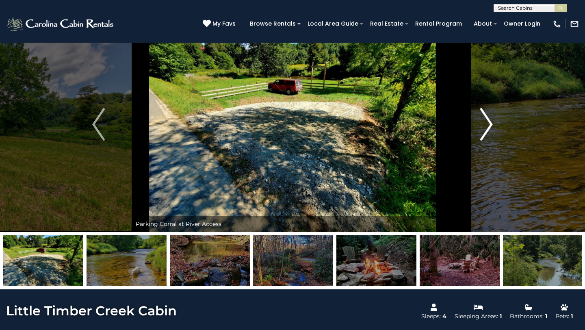
click at [479, 121] on button "Next" at bounding box center [486, 124] width 66 height 215
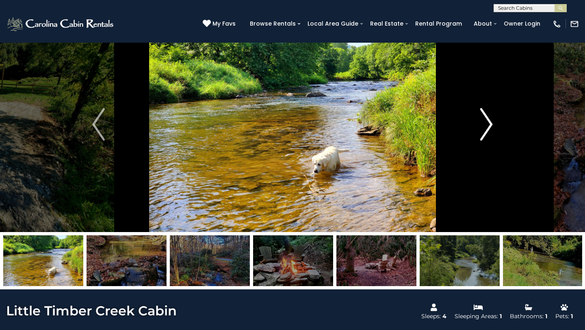
click at [479, 121] on button "Next" at bounding box center [486, 124] width 66 height 215
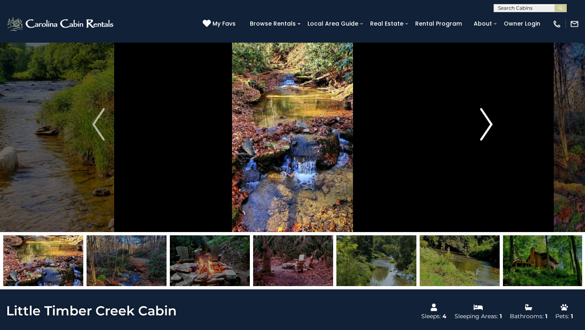
click at [479, 121] on button "Next" at bounding box center [486, 124] width 66 height 215
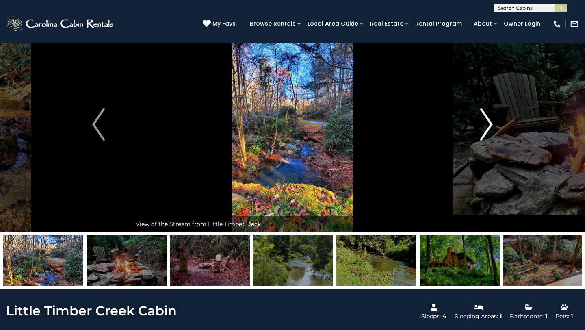
click at [479, 121] on button "Next" at bounding box center [486, 124] width 66 height 215
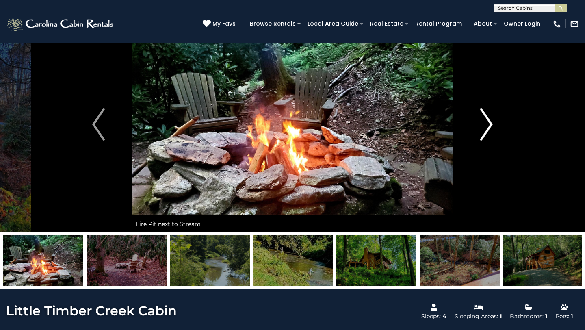
click at [479, 122] on button "Next" at bounding box center [486, 124] width 66 height 215
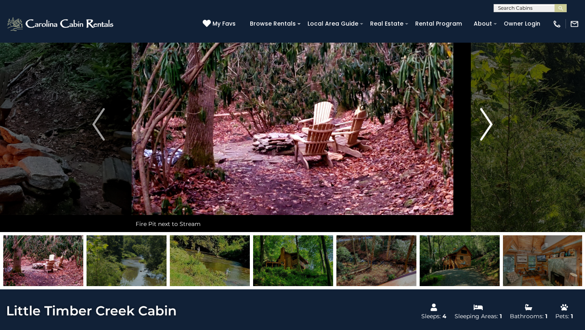
click at [479, 122] on button "Next" at bounding box center [486, 124] width 66 height 215
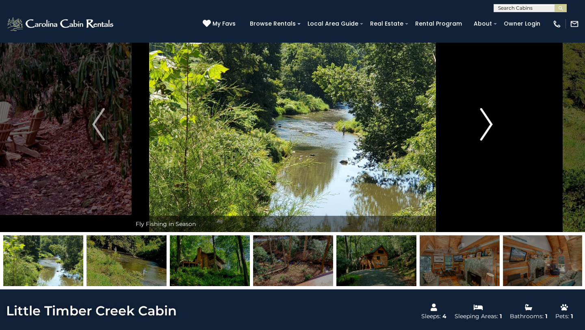
click at [487, 119] on img "Next" at bounding box center [486, 124] width 12 height 32
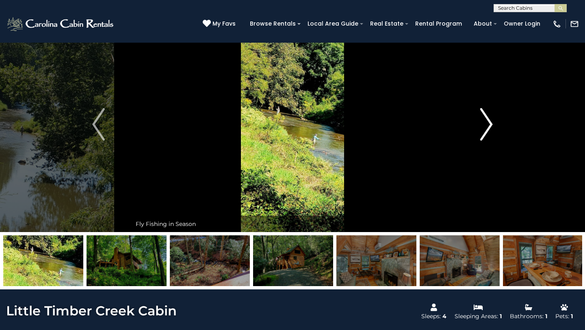
click at [487, 119] on img "Next" at bounding box center [486, 124] width 12 height 32
